Goal: Communication & Community: Answer question/provide support

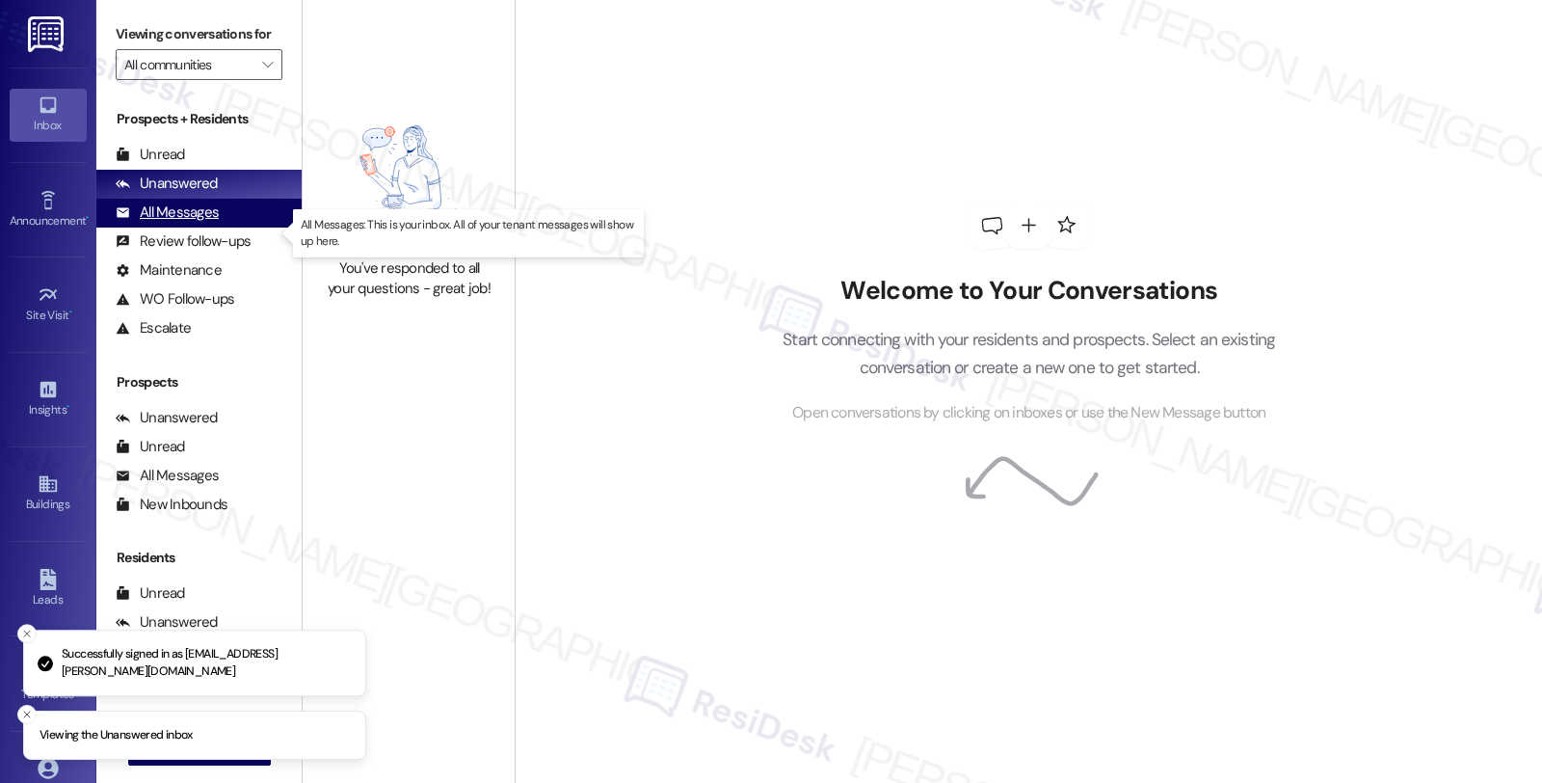
click at [217, 227] on div "All Messages (undefined)" at bounding box center [198, 213] width 205 height 29
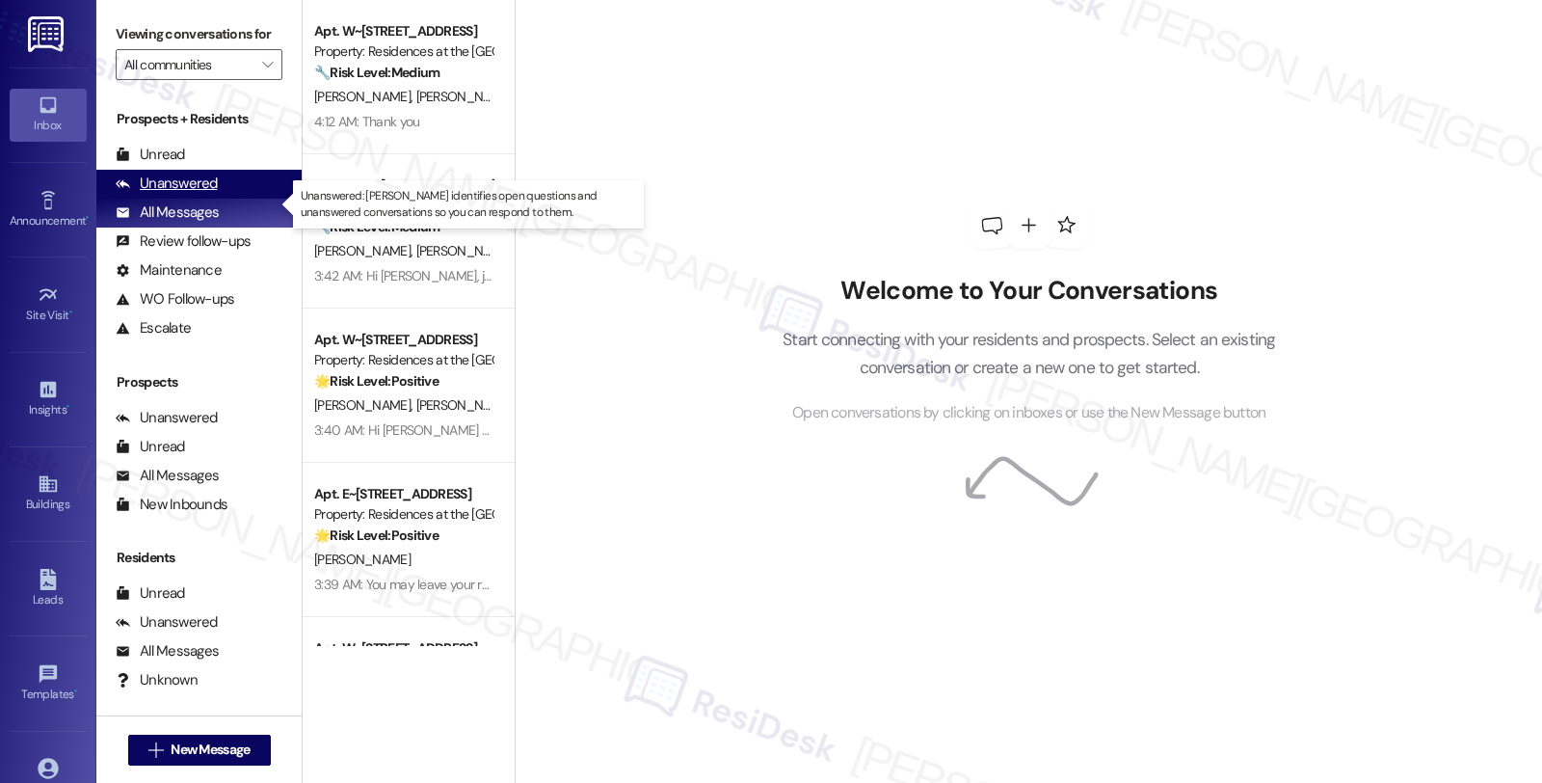
click at [217, 199] on div "Unanswered (0)" at bounding box center [198, 184] width 205 height 29
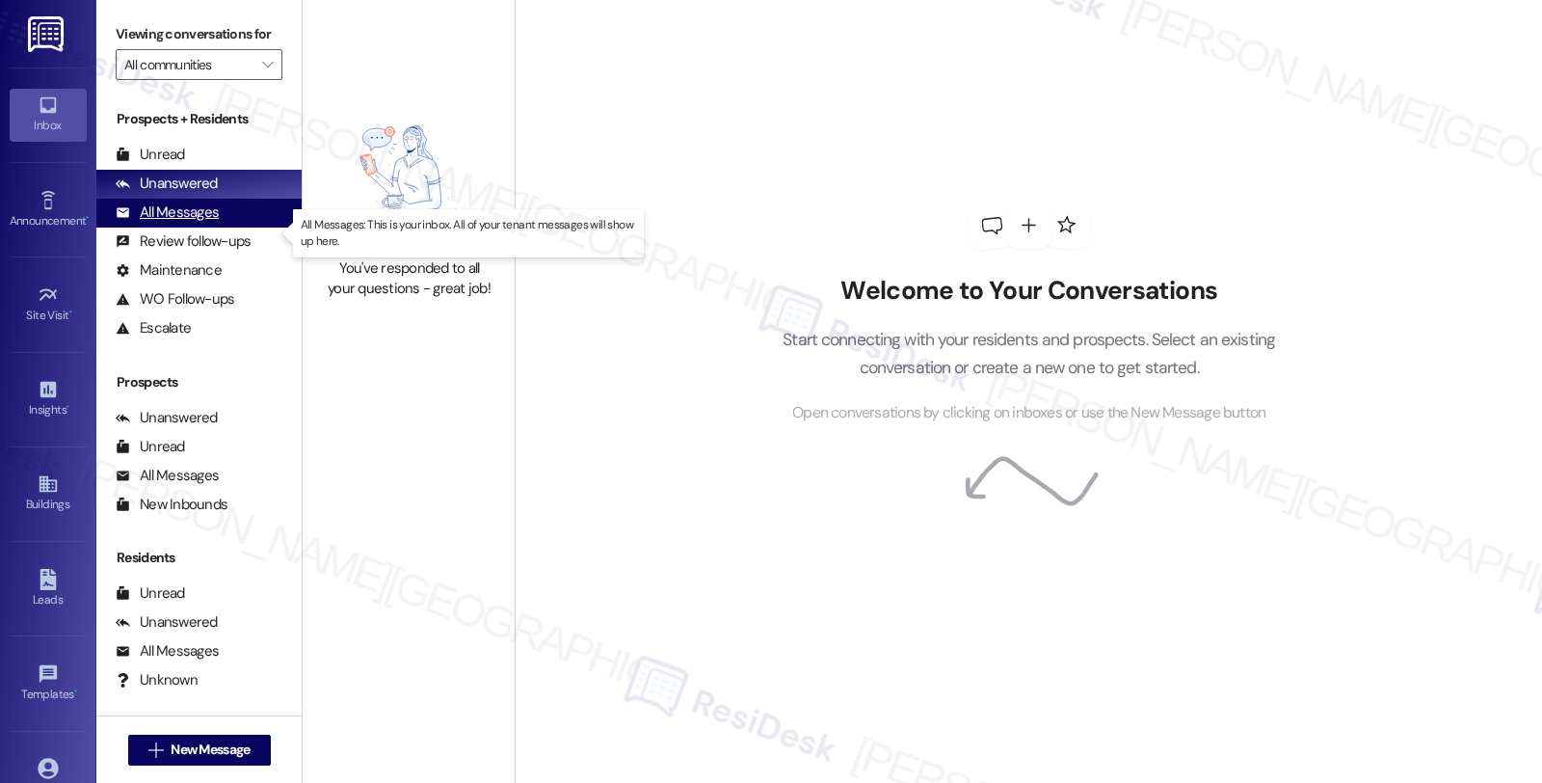
click at [202, 223] on div "All Messages" at bounding box center [167, 212] width 103 height 20
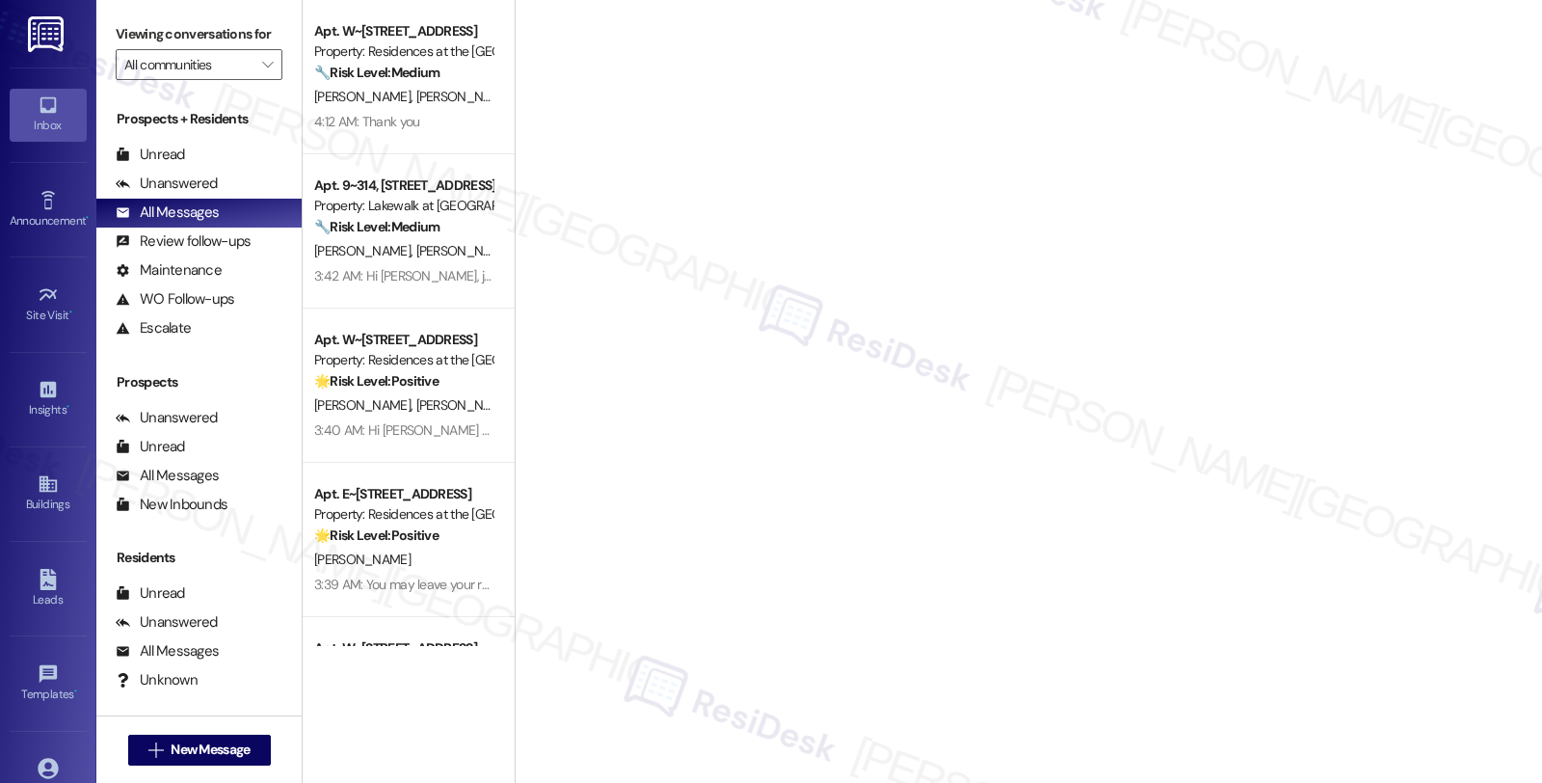
click at [416, 92] on span "[PERSON_NAME]" at bounding box center [464, 96] width 96 height 17
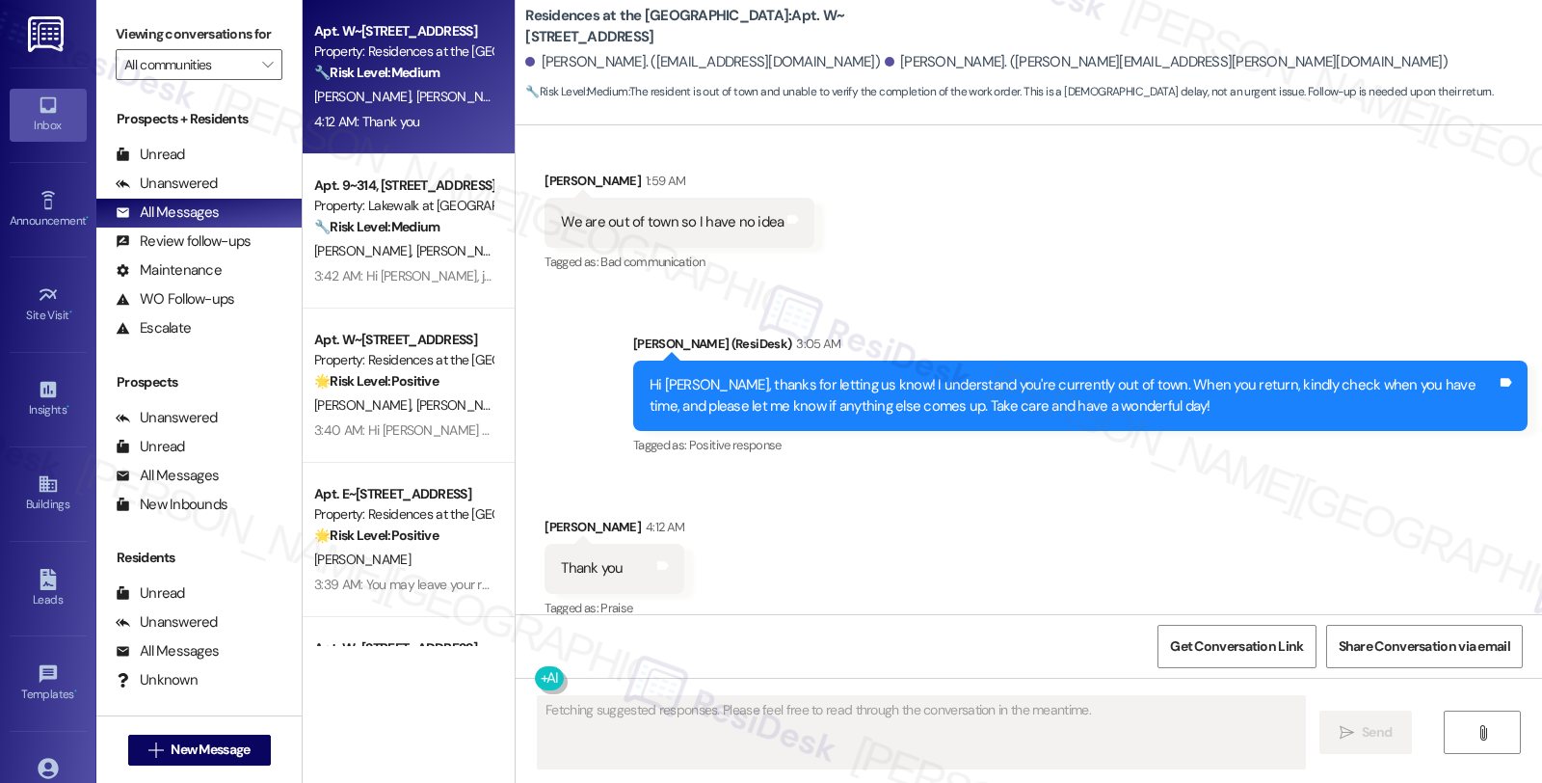
scroll to position [1876, 0]
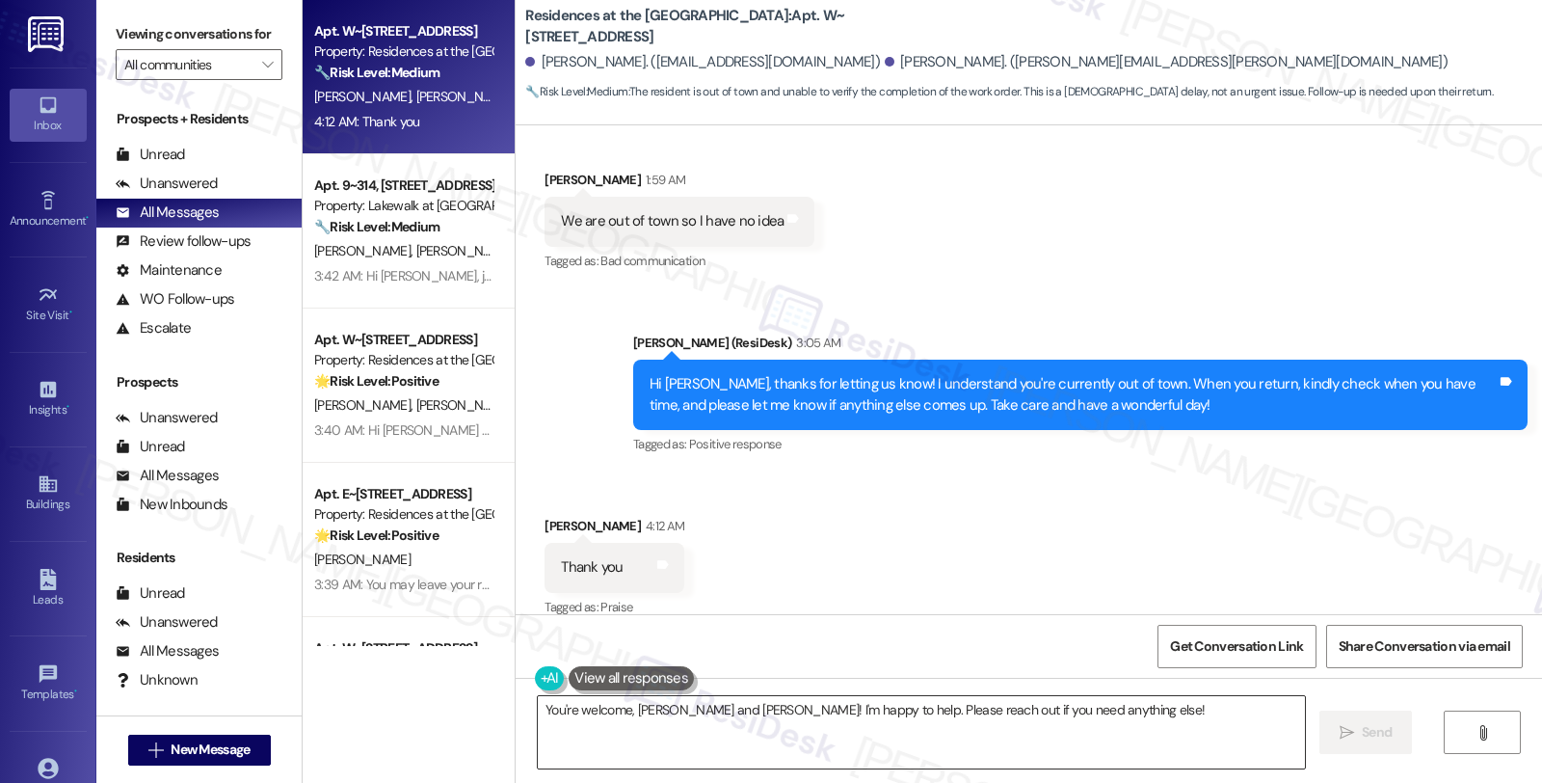
click at [677, 713] on textarea "You're welcome, [PERSON_NAME] and [PERSON_NAME]! I'm happy to help. Please reac…" at bounding box center [921, 732] width 767 height 72
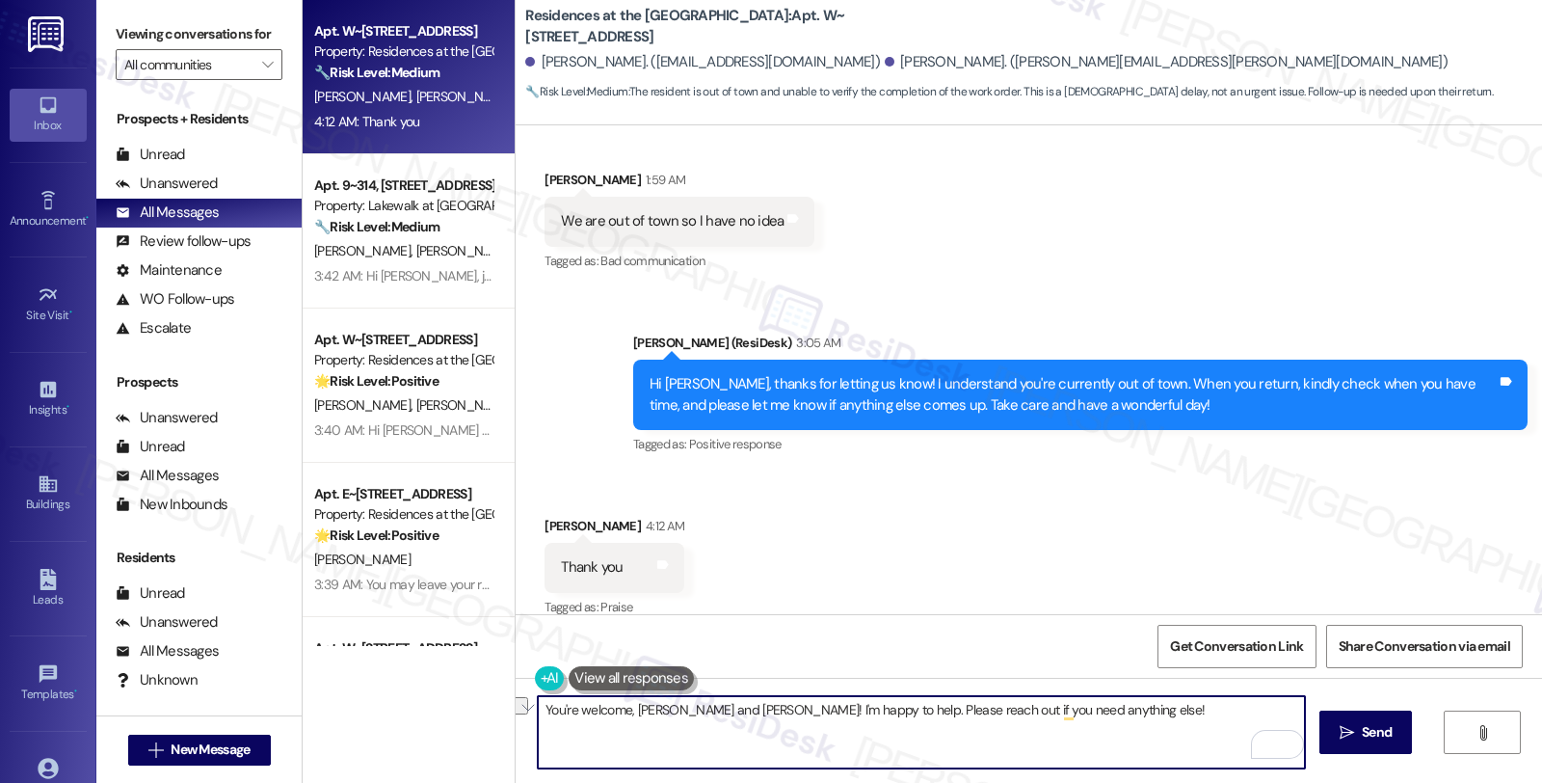
click at [626, 710] on textarea "You're welcome, [PERSON_NAME] and [PERSON_NAME]! I'm happy to help. Please reac…" at bounding box center [921, 732] width 767 height 72
click at [684, 702] on textarea "You're welcome, [PERSON_NAME] and [PERSON_NAME]! I'm happy to help. Please reac…" at bounding box center [921, 732] width 767 height 72
drag, startPoint x: 680, startPoint y: 709, endPoint x: 1422, endPoint y: 709, distance: 742.0
click at [1422, 709] on div "You're welcome, [PERSON_NAME]! I'm happy to help. Please reach out if you need …" at bounding box center [1029, 749] width 1026 height 145
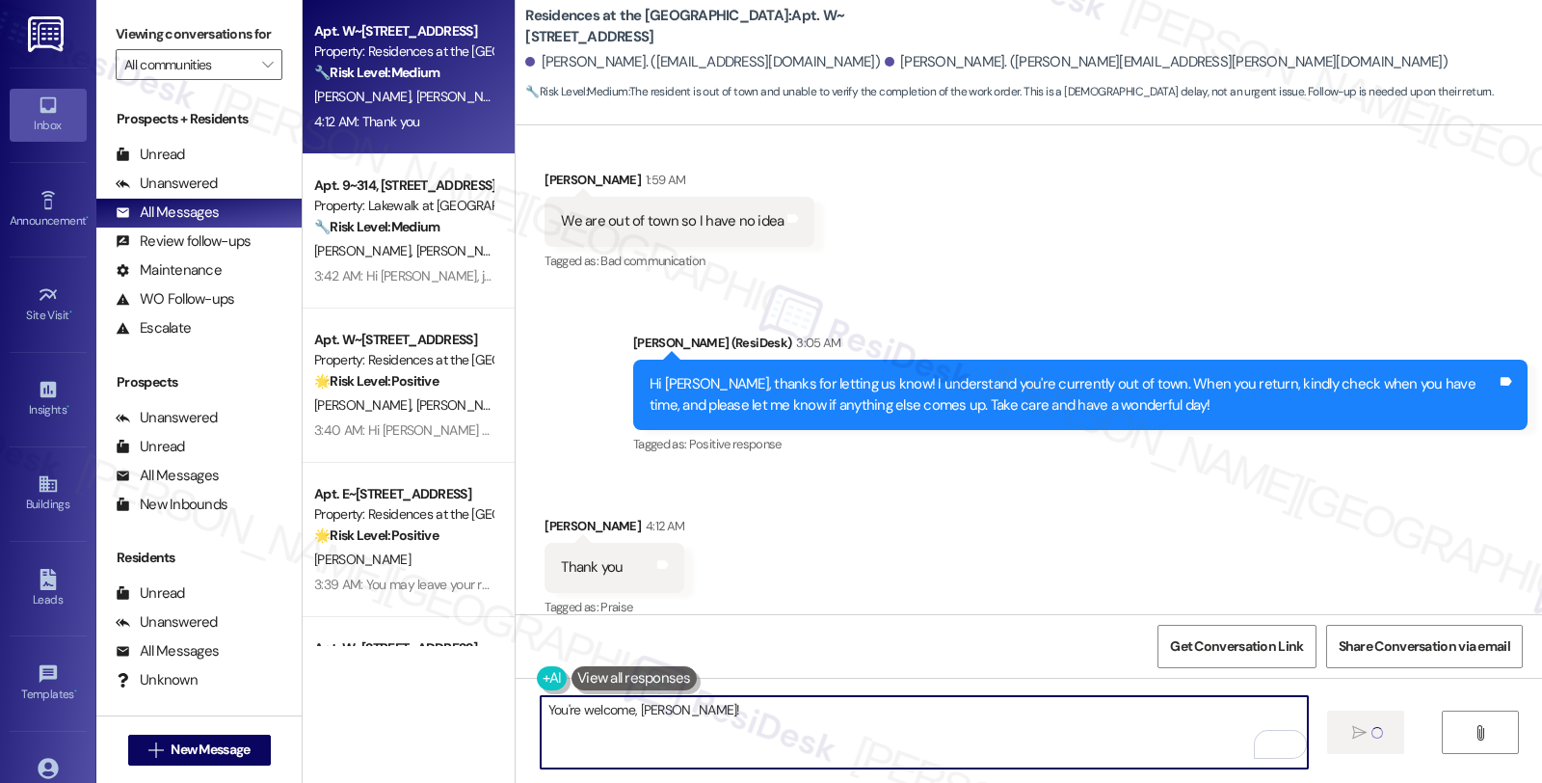
type textarea "You're welcome, [PERSON_NAME]!"
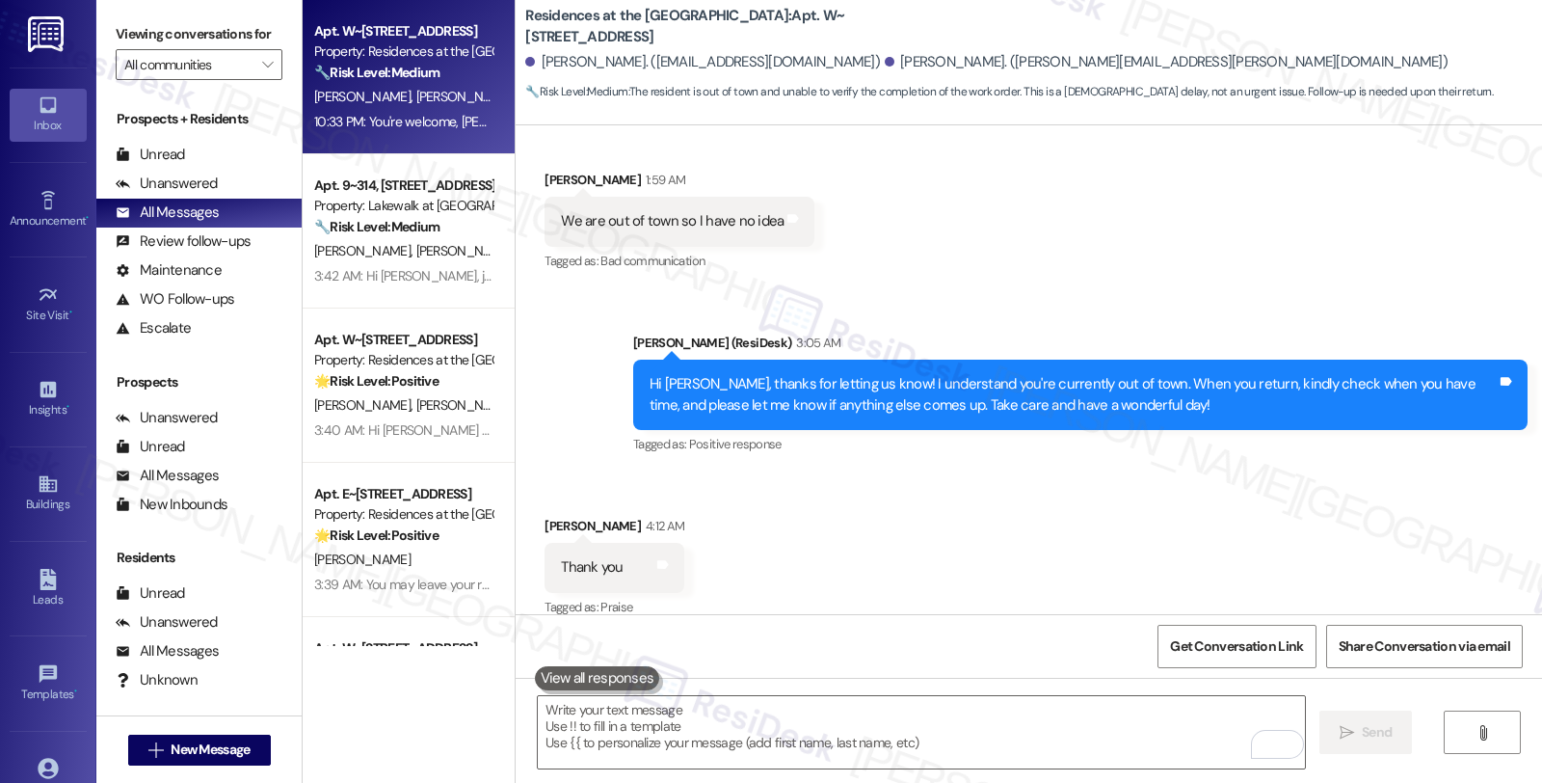
click at [1371, 525] on div "Received via SMS [PERSON_NAME] 4:12 AM Thank you Tags and notes Tagged as: Prai…" at bounding box center [1029, 553] width 1026 height 163
click at [189, 194] on div "Unanswered" at bounding box center [167, 183] width 102 height 20
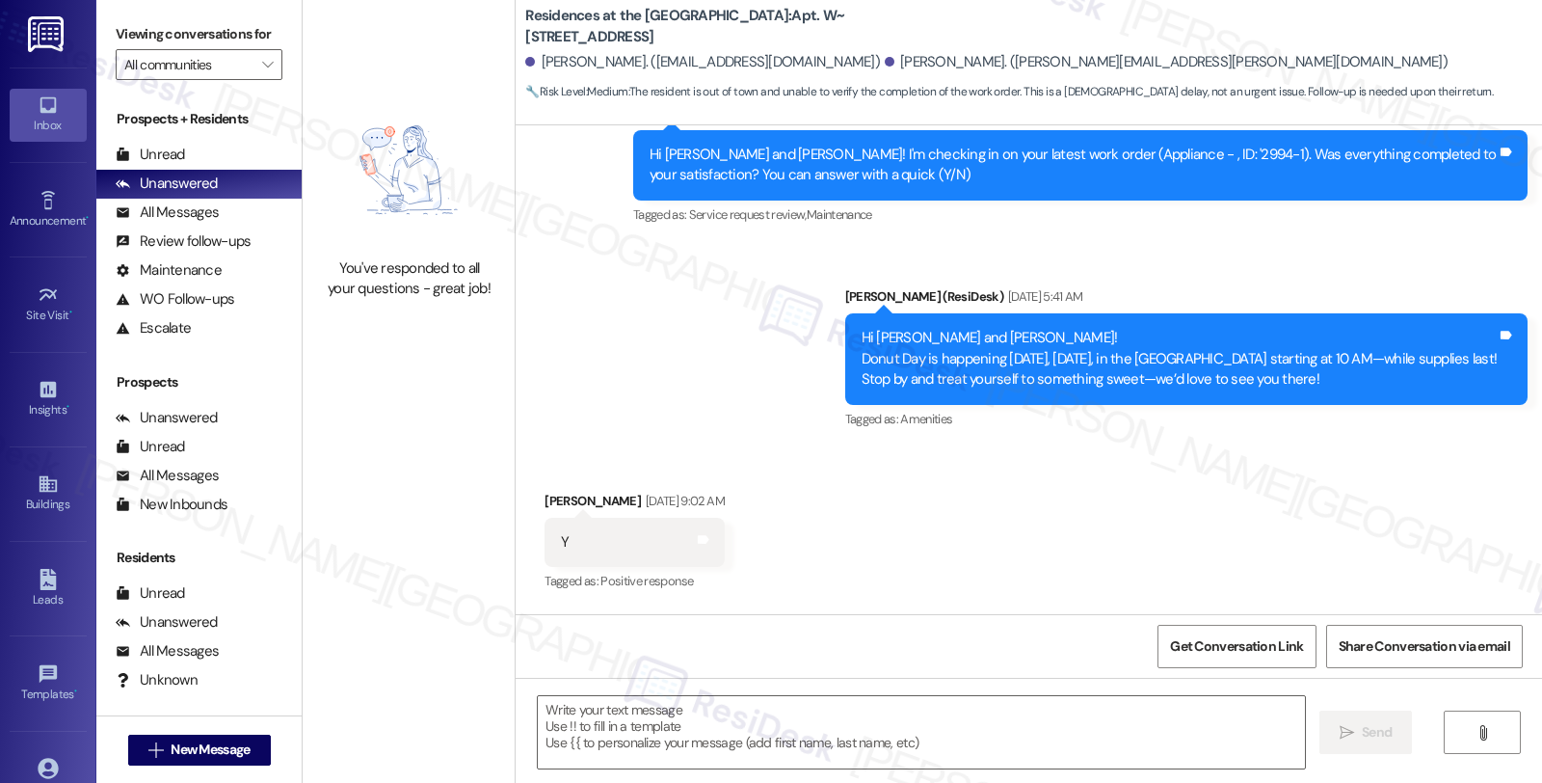
type textarea "Fetching suggested responses. Please feel free to read through the conversation…"
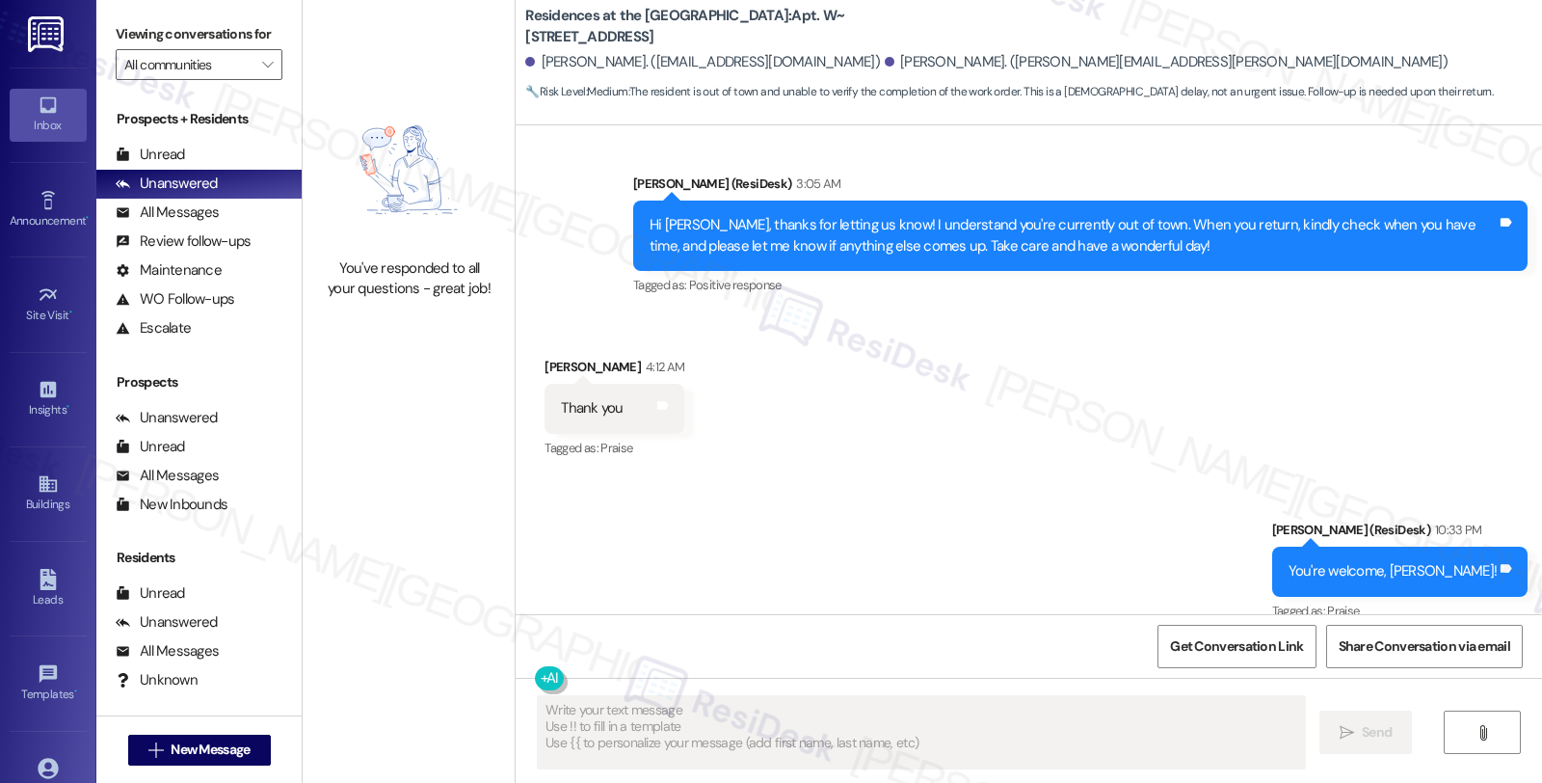
scroll to position [2039, 0]
